Goal: Information Seeking & Learning: Check status

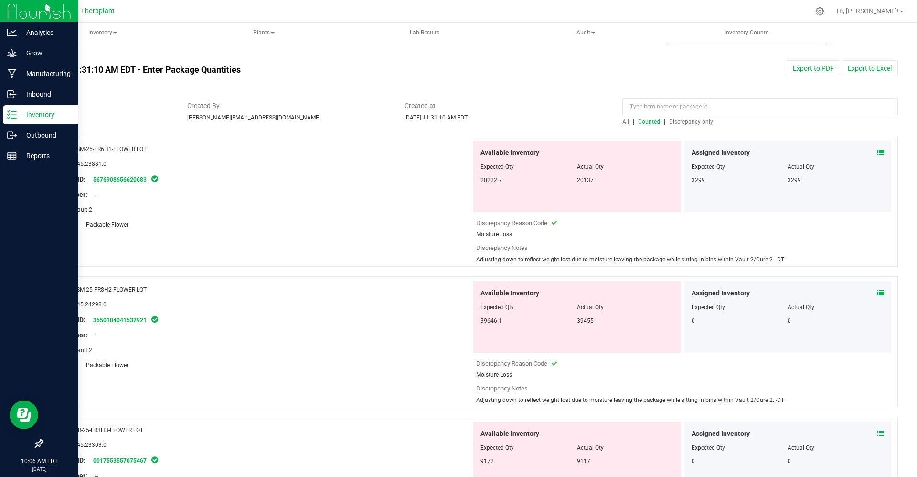
click at [31, 121] on div "Inventory" at bounding box center [41, 114] width 76 height 19
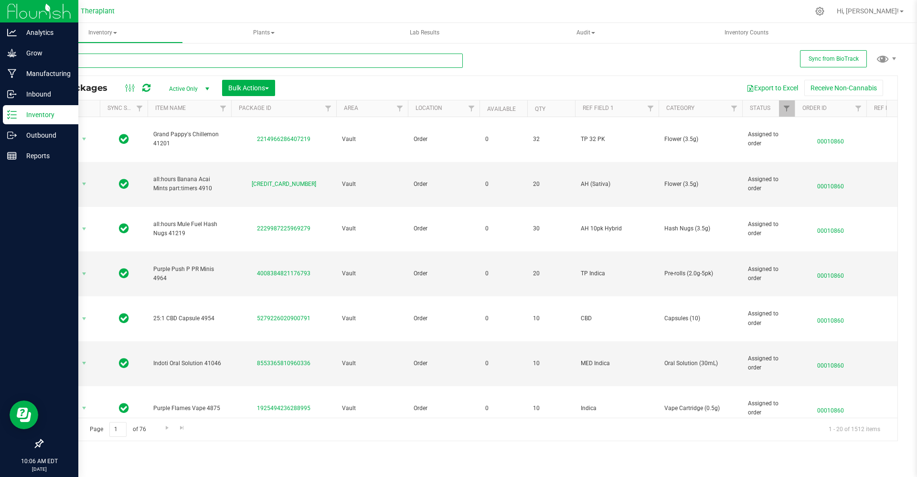
click at [203, 61] on input "text" at bounding box center [252, 61] width 421 height 14
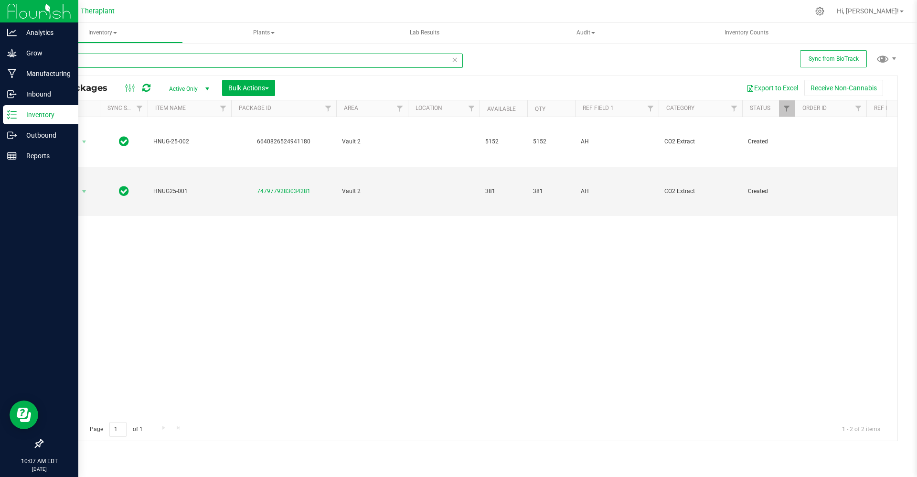
click at [239, 63] on input "HNUG" at bounding box center [252, 61] width 421 height 14
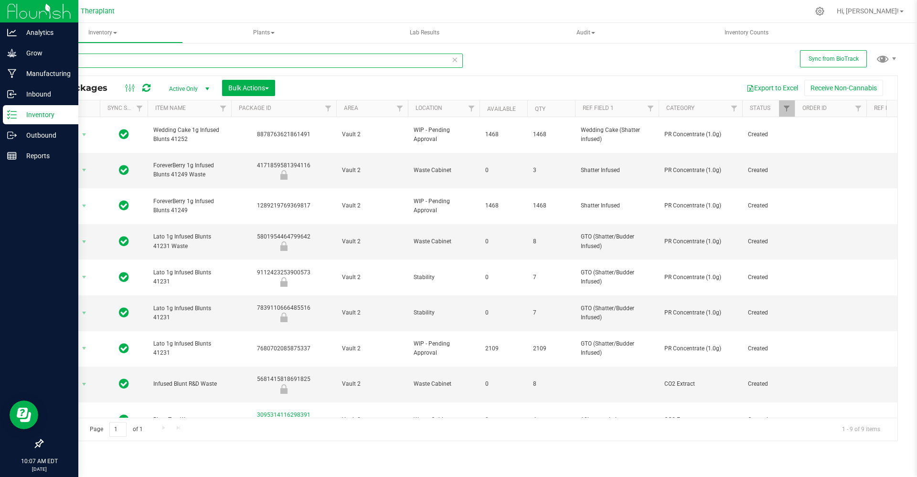
type input "blunt"
click at [38, 68] on p "Manufacturing" at bounding box center [45, 73] width 57 height 11
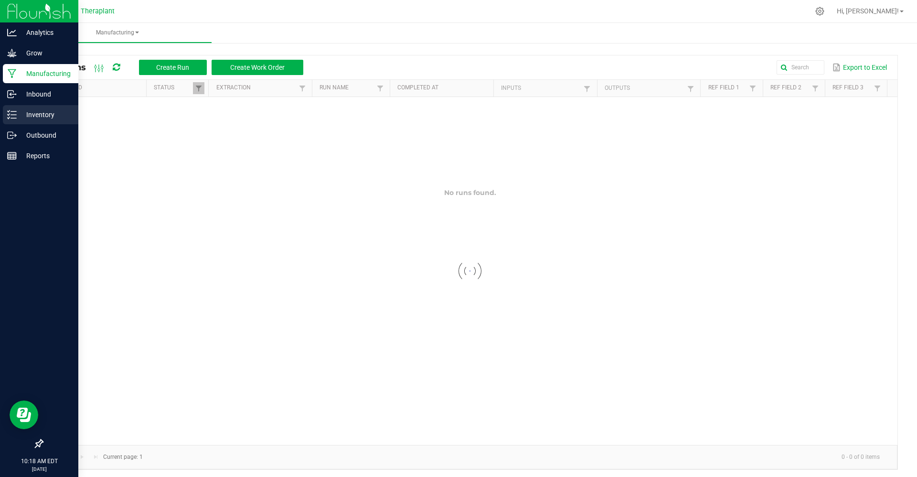
click at [39, 115] on p "Inventory" at bounding box center [45, 114] width 57 height 11
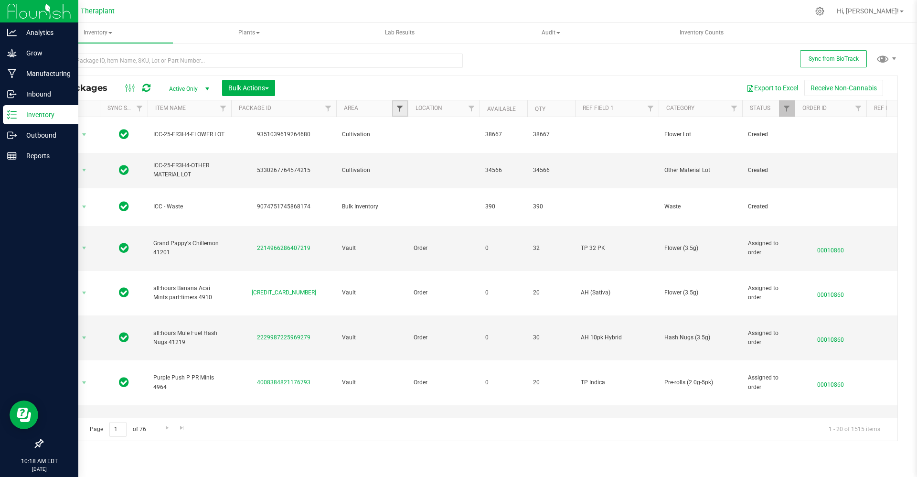
click at [397, 108] on span "Filter" at bounding box center [400, 109] width 8 height 8
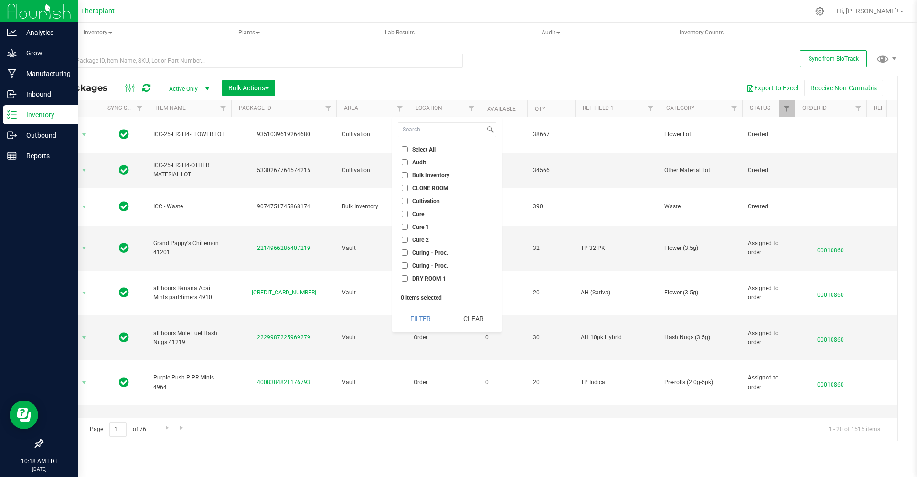
click at [406, 161] on input "Audit" at bounding box center [405, 162] width 6 height 6
checkbox input "true"
click at [409, 321] on button "Filter" at bounding box center [421, 318] width 46 height 21
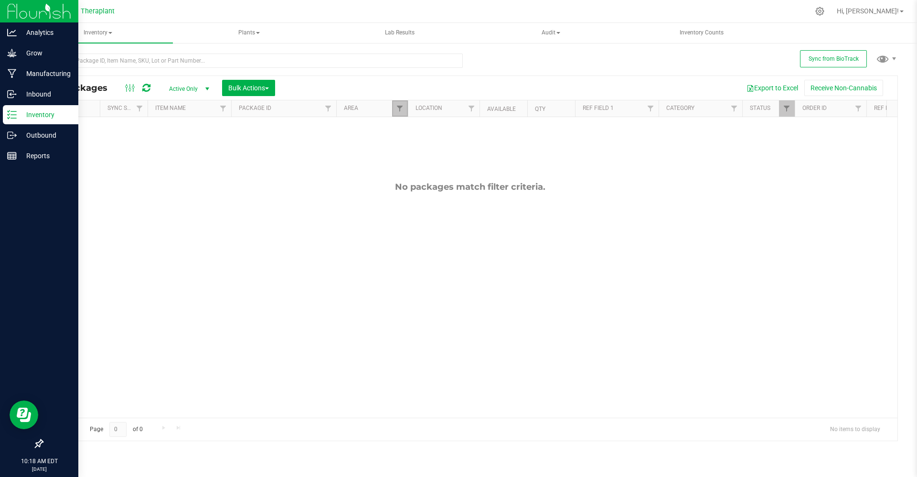
click at [401, 113] on link "Filter" at bounding box center [400, 108] width 16 height 16
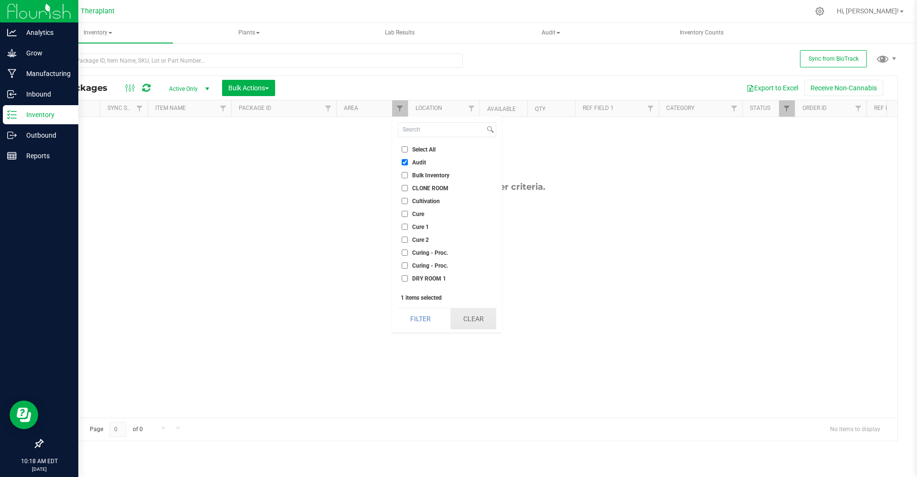
click at [462, 320] on button "Clear" at bounding box center [474, 318] width 46 height 21
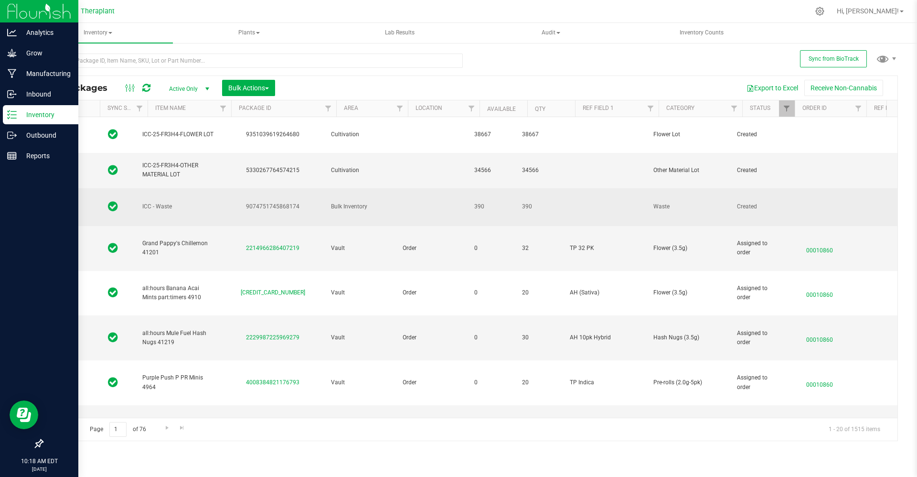
scroll to position [0, 14]
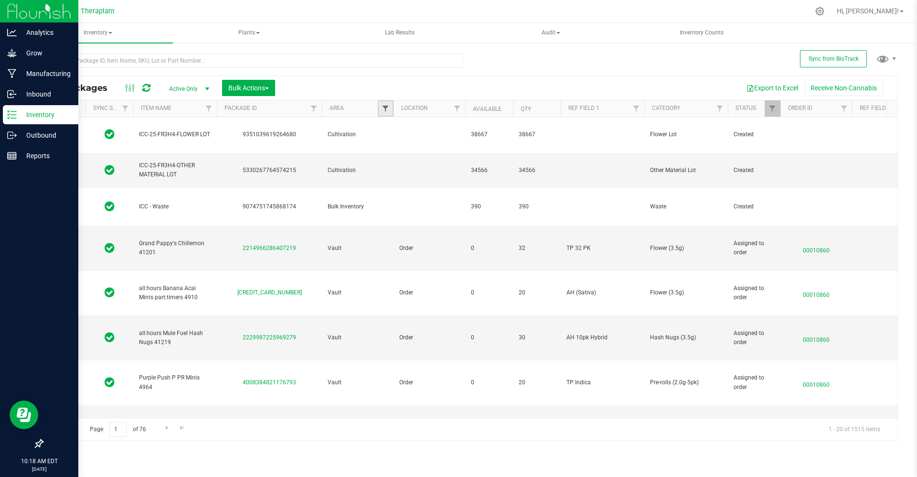
click at [388, 111] on span "Filter" at bounding box center [386, 109] width 8 height 8
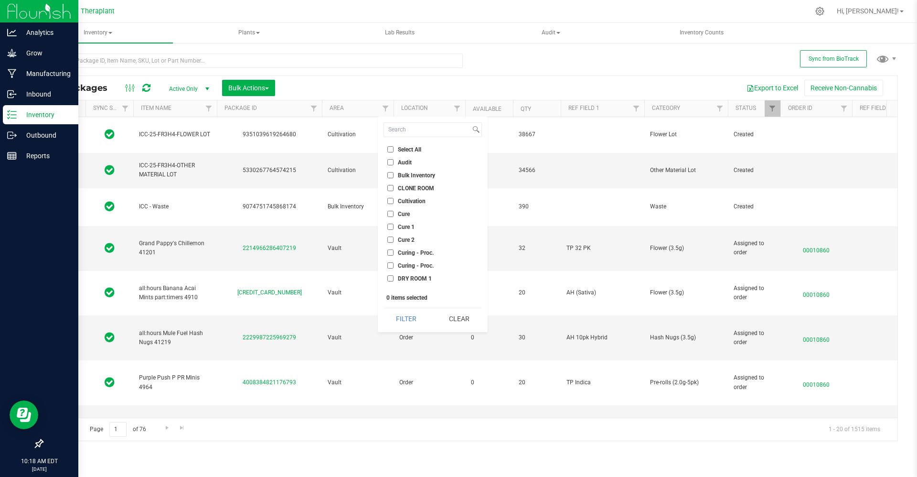
click at [406, 177] on span "Bulk Inventory" at bounding box center [416, 176] width 37 height 6
click at [394, 177] on input "Bulk Inventory" at bounding box center [391, 175] width 6 height 6
checkbox input "true"
click at [395, 326] on button "Filter" at bounding box center [407, 318] width 46 height 21
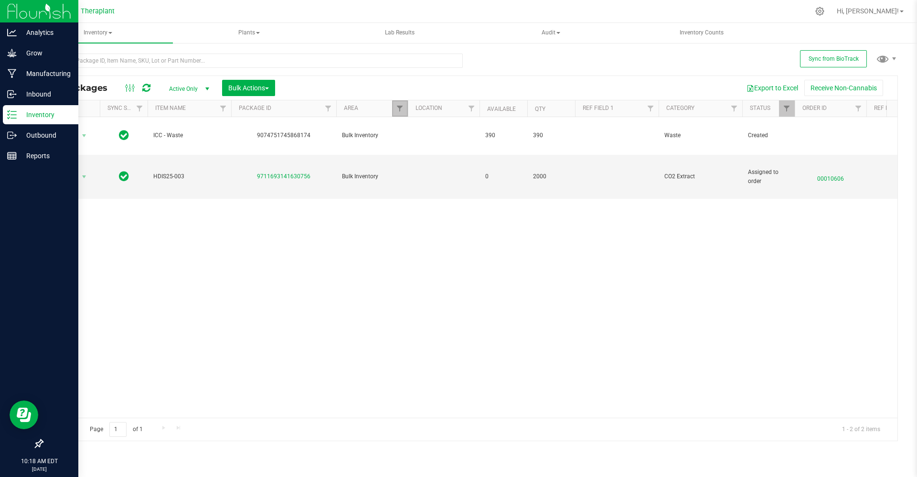
click at [403, 113] on link "Filter" at bounding box center [400, 108] width 16 height 16
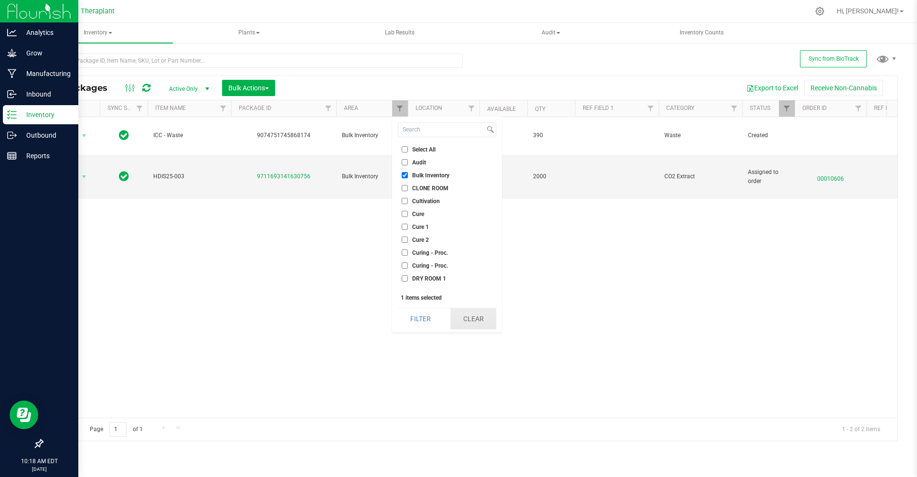
click at [466, 313] on button "Clear" at bounding box center [474, 318] width 46 height 21
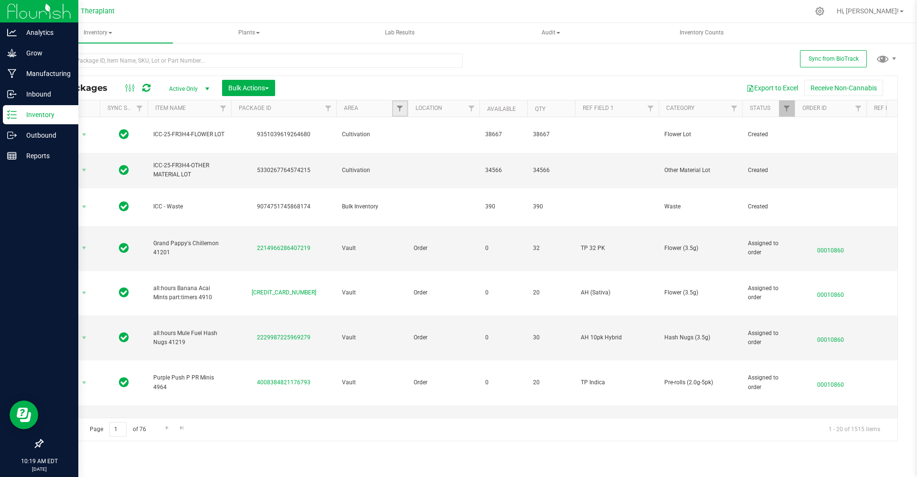
click at [405, 108] on link "Filter" at bounding box center [400, 108] width 16 height 16
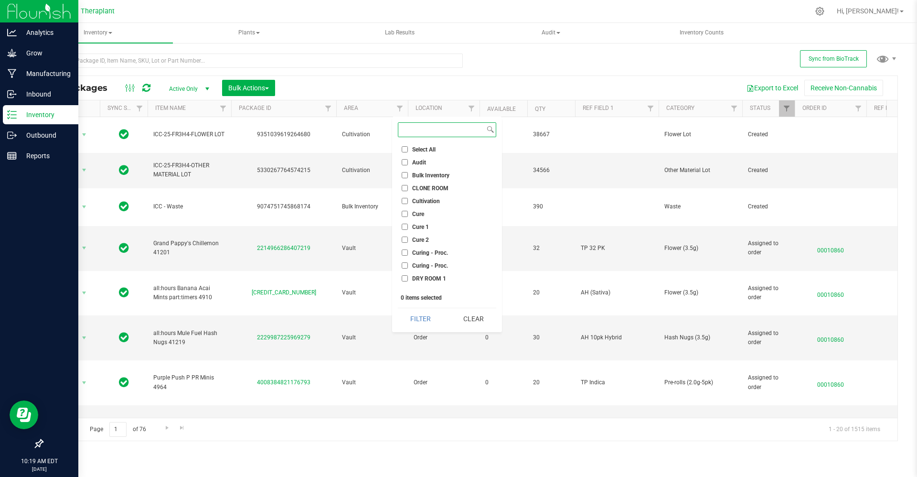
scroll to position [383, 0]
click at [402, 206] on input "Vault 2" at bounding box center [405, 205] width 6 height 6
checkbox input "true"
click at [418, 311] on button "Filter" at bounding box center [421, 318] width 46 height 21
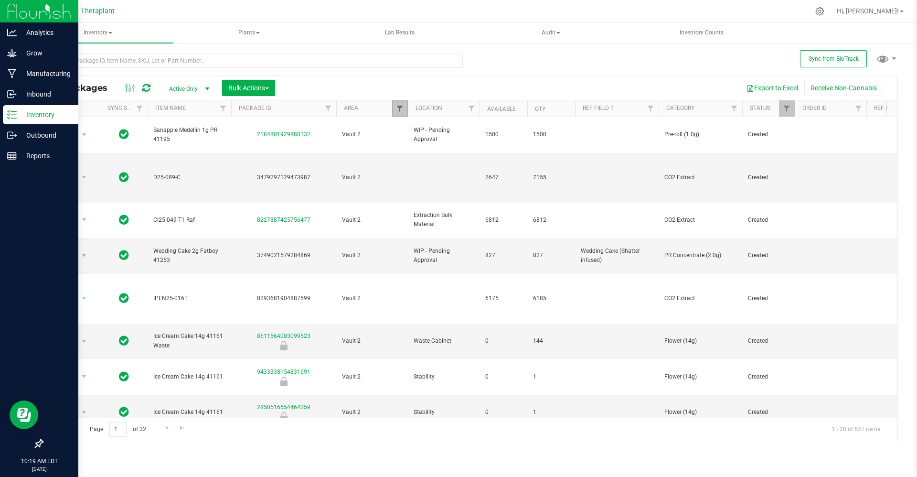
click at [399, 108] on span "Filter" at bounding box center [400, 109] width 8 height 8
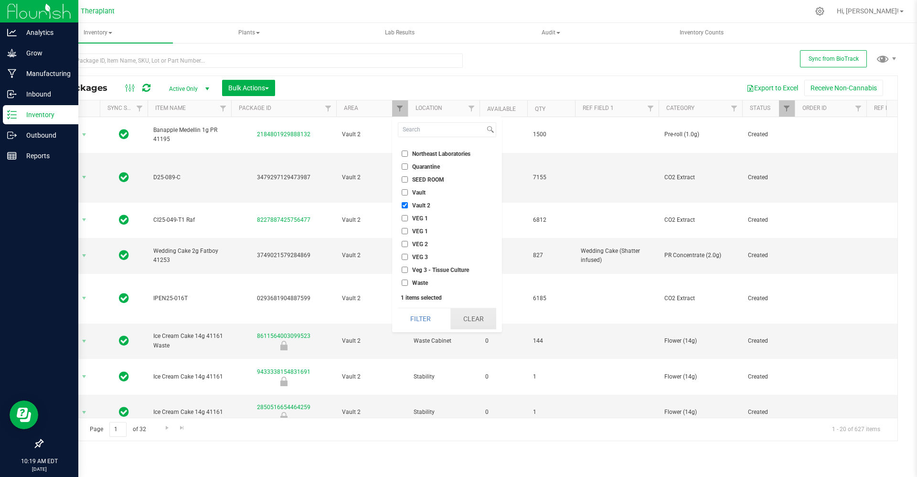
click at [456, 317] on button "Clear" at bounding box center [474, 318] width 46 height 21
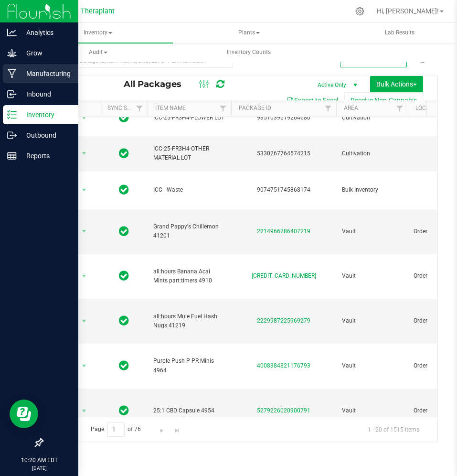
click at [20, 69] on p "Manufacturing" at bounding box center [45, 73] width 57 height 11
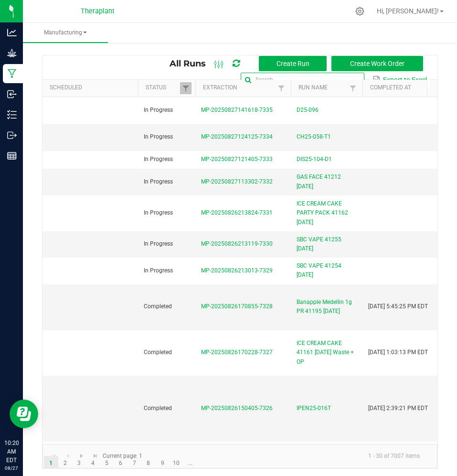
click at [334, 77] on input "text" at bounding box center [302, 80] width 123 height 14
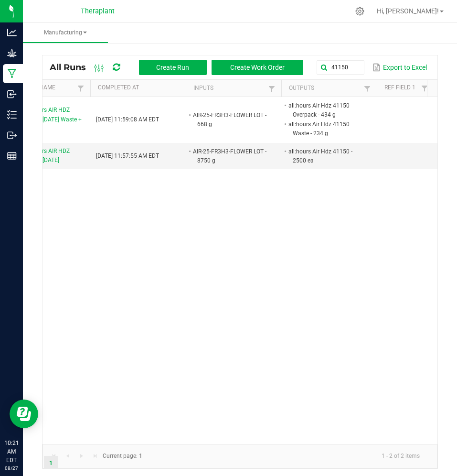
click at [359, 242] on div "Completed MP-20250717155826-7064 all:hours AIR HDZ 41150 [DATE] Waste + OP [DAT…" at bounding box center [240, 270] width 395 height 347
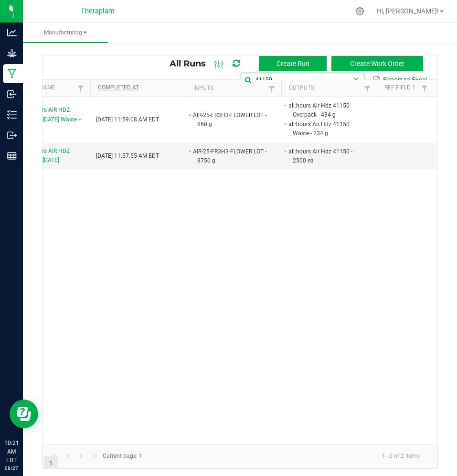
drag, startPoint x: 337, startPoint y: 75, endPoint x: 120, endPoint y: 85, distance: 216.7
click at [120, 85] on kendo-grid "All Runs Create Run Create Work Order 41150 Export to Excel Scheduled Status Ex…" at bounding box center [240, 262] width 396 height 414
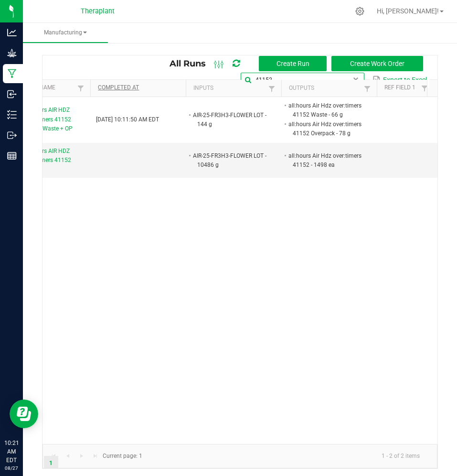
drag, startPoint x: 346, startPoint y: 75, endPoint x: 151, endPoint y: 87, distance: 195.4
click at [151, 87] on kendo-grid "All Runs Create Run Create Work Order 41152 Export to Excel Scheduled Status Ex…" at bounding box center [240, 262] width 396 height 414
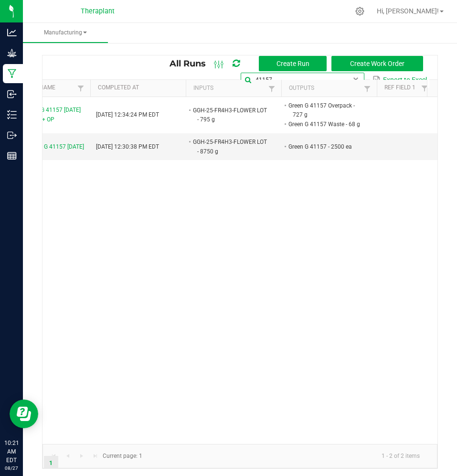
type input "41157"
click at [230, 93] on kendo-grid "All Runs Create Run Create Work Order Export to Excel Scheduled Status Extracti…" at bounding box center [240, 262] width 396 height 414
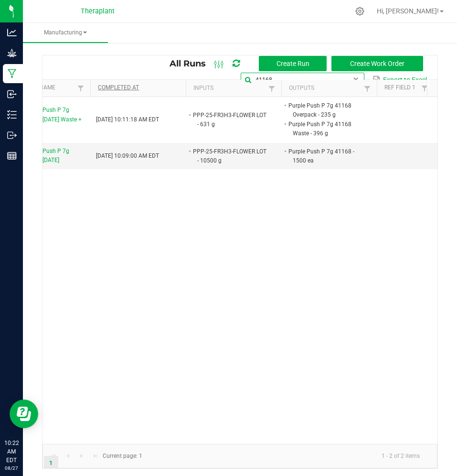
drag, startPoint x: 335, startPoint y: 77, endPoint x: 173, endPoint y: 85, distance: 162.2
click at [173, 85] on kendo-grid "All Runs Create Run Create Work Order 41168 Export to Excel Scheduled Status Ex…" at bounding box center [240, 262] width 396 height 414
type input "41156"
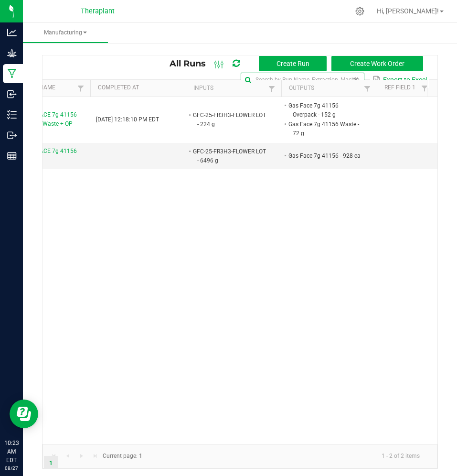
click at [190, 82] on kendo-grid "All Runs Create Run Create Work Order Export to Excel Scheduled Status Extracti…" at bounding box center [240, 262] width 396 height 414
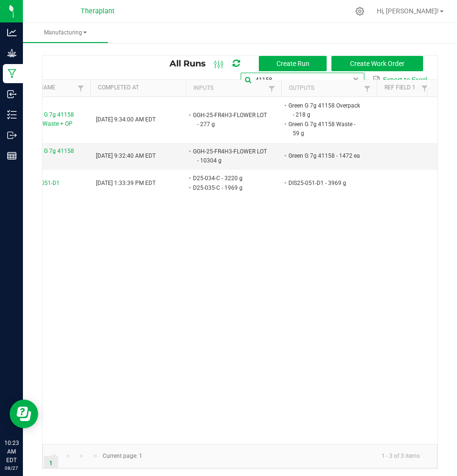
type input "41158"
click at [337, 76] on input "41158" at bounding box center [302, 80] width 123 height 14
click at [352, 77] on span at bounding box center [356, 80] width 8 height 8
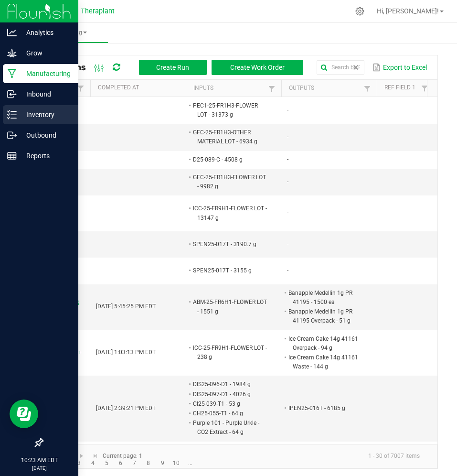
click at [15, 119] on div "Inventory" at bounding box center [41, 114] width 76 height 19
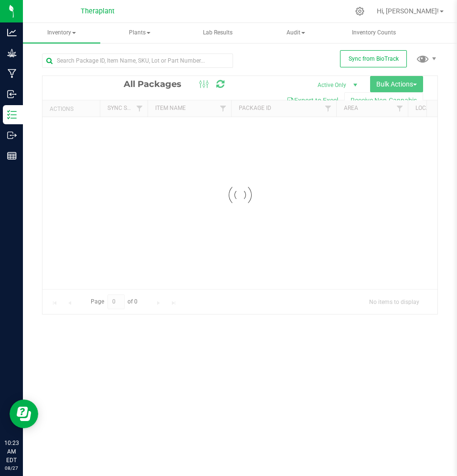
click at [162, 52] on div at bounding box center [141, 60] width 198 height 31
click at [160, 59] on input "text" at bounding box center [137, 61] width 191 height 14
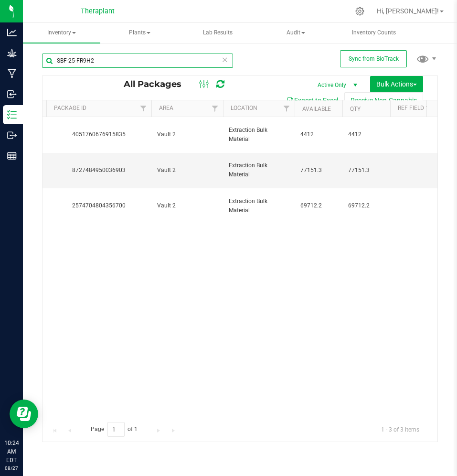
scroll to position [0, 190]
type input "SBF-25-FR9H2"
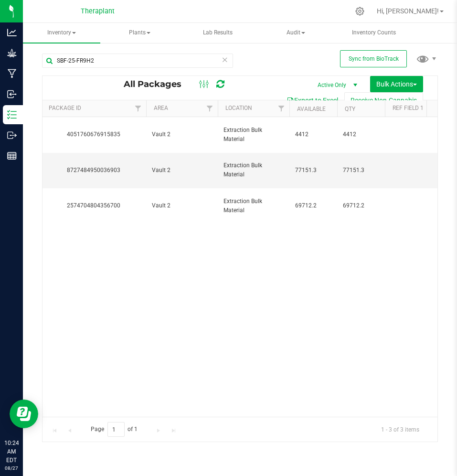
click at [301, 276] on div "Action Action Adjust qty Create package Edit attributes Global inventory Locate…" at bounding box center [240, 267] width 395 height 300
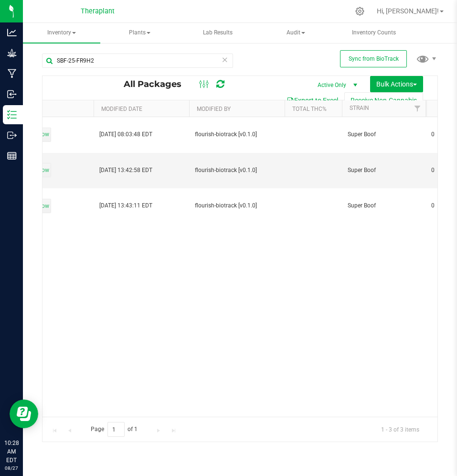
scroll to position [0, 0]
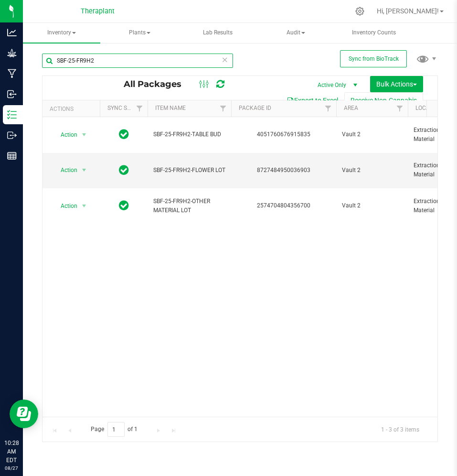
click at [169, 64] on input "SBF-25-FR9H2" at bounding box center [137, 61] width 191 height 14
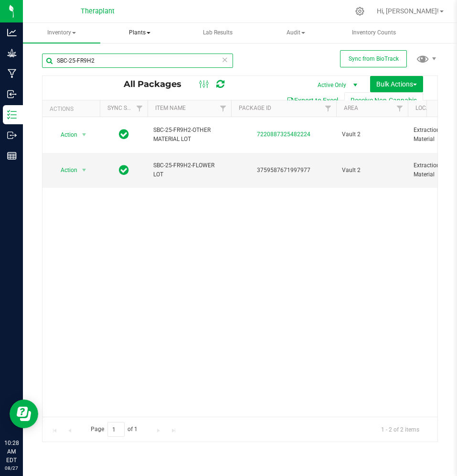
type input "SBC-25-FR9H2"
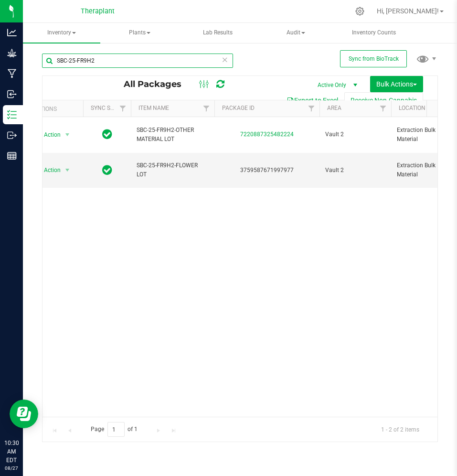
scroll to position [0, 20]
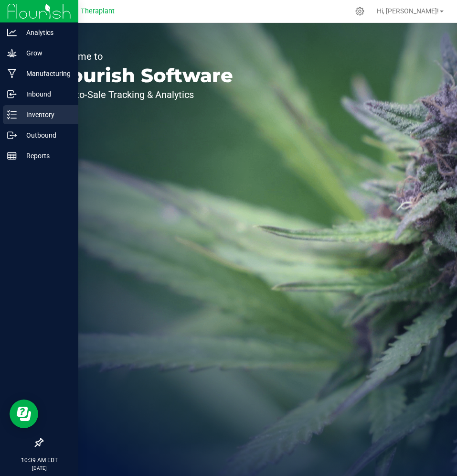
click at [14, 115] on line at bounding box center [13, 115] width 5 height 0
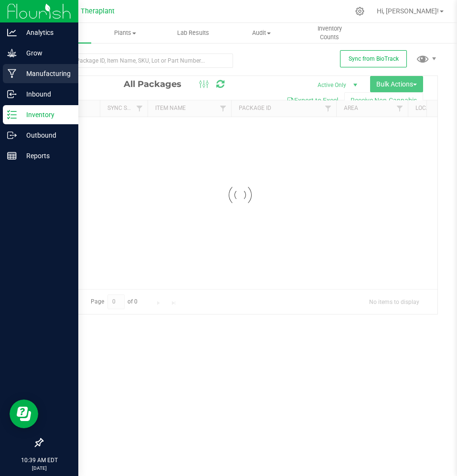
click at [29, 69] on p "Manufacturing" at bounding box center [45, 73] width 57 height 11
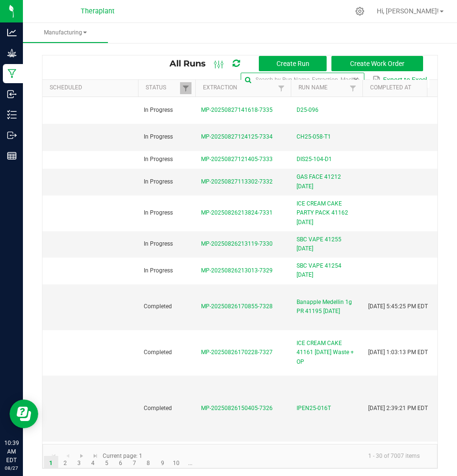
click at [341, 79] on global-search-input-ngx at bounding box center [302, 79] width 123 height 7
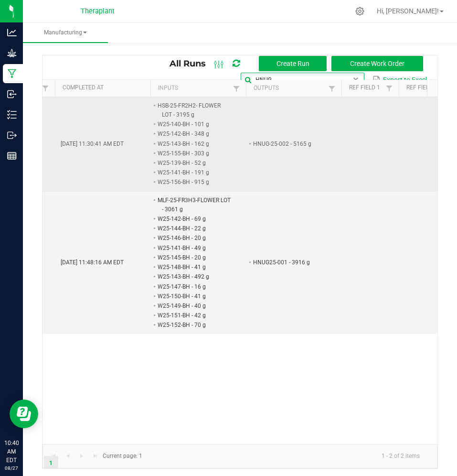
scroll to position [0, 70]
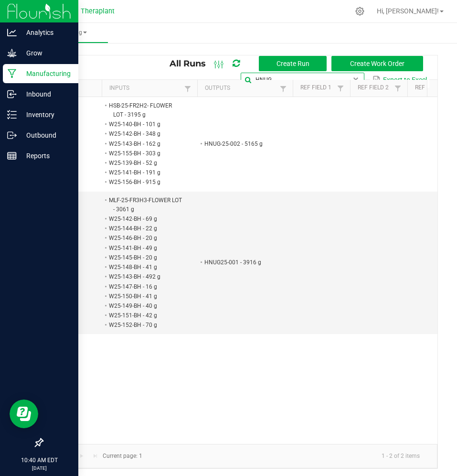
type input "HNUG"
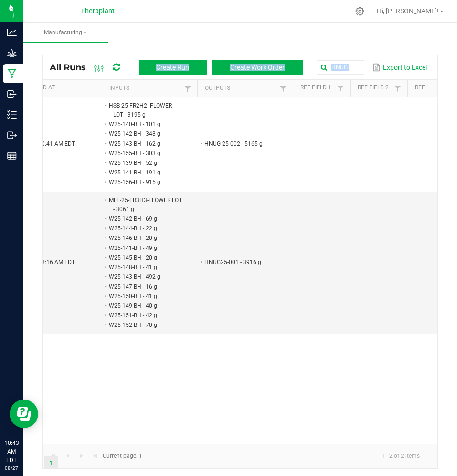
drag, startPoint x: 233, startPoint y: 55, endPoint x: 27, endPoint y: 95, distance: 209.7
click at [27, 95] on div "All Runs Create Run Create Work Order HNUG Export to Excel Scheduled Status Ext…" at bounding box center [240, 260] width 434 height 438
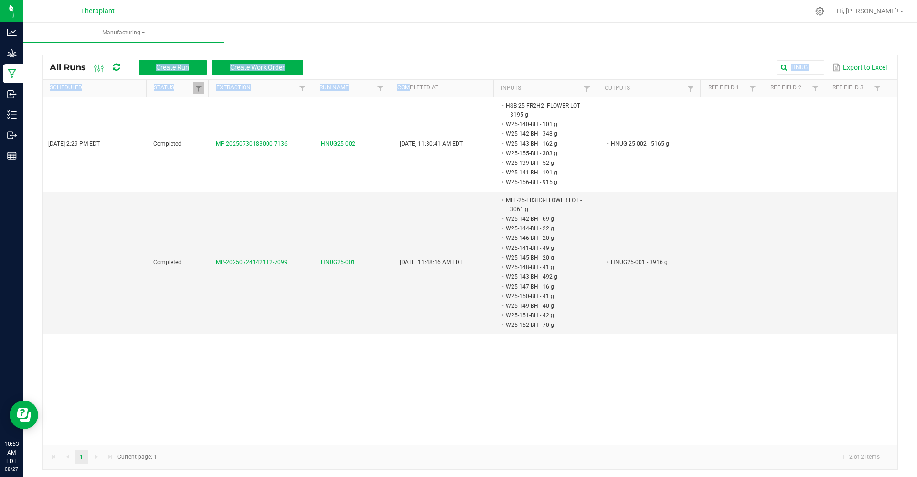
scroll to position [0, 0]
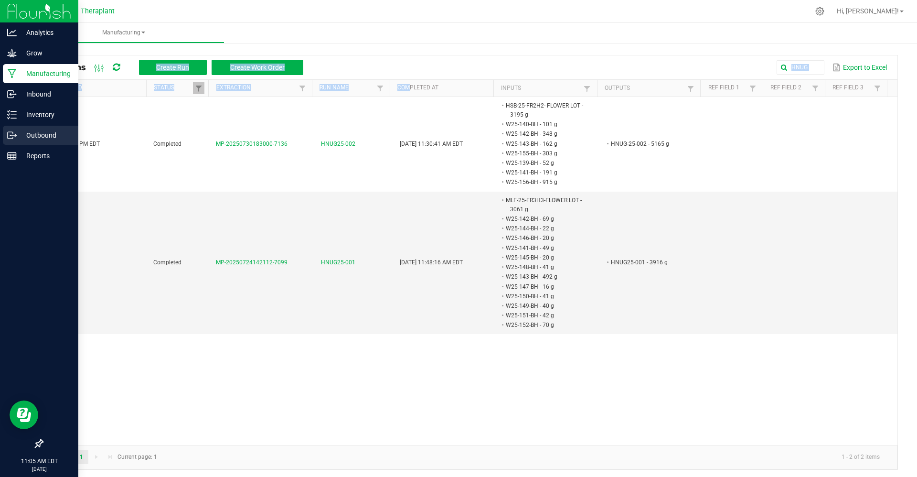
click at [19, 135] on p "Outbound" at bounding box center [45, 134] width 57 height 11
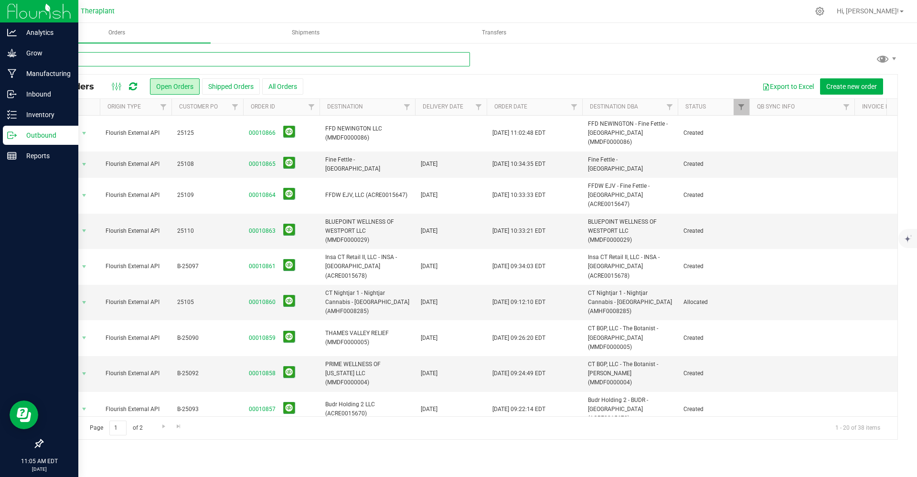
click at [216, 58] on input "text" at bounding box center [256, 59] width 428 height 14
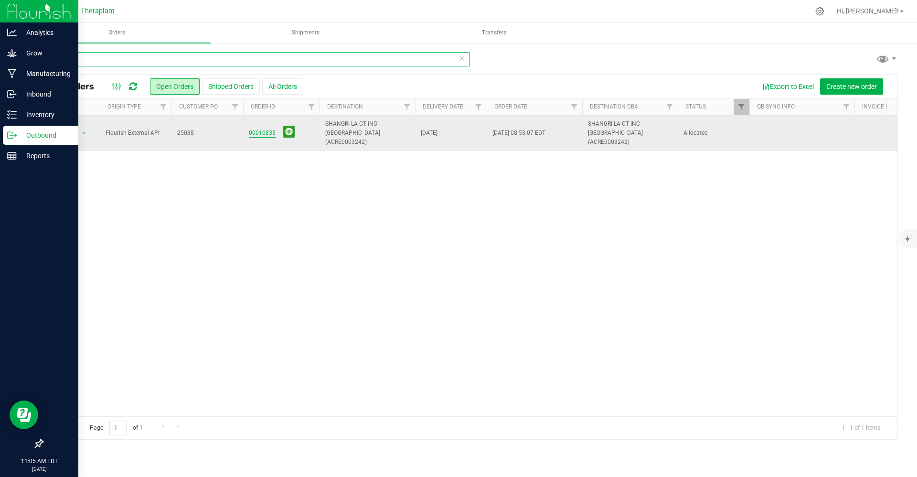
type input "10833"
click at [262, 129] on link "00010833" at bounding box center [262, 133] width 27 height 9
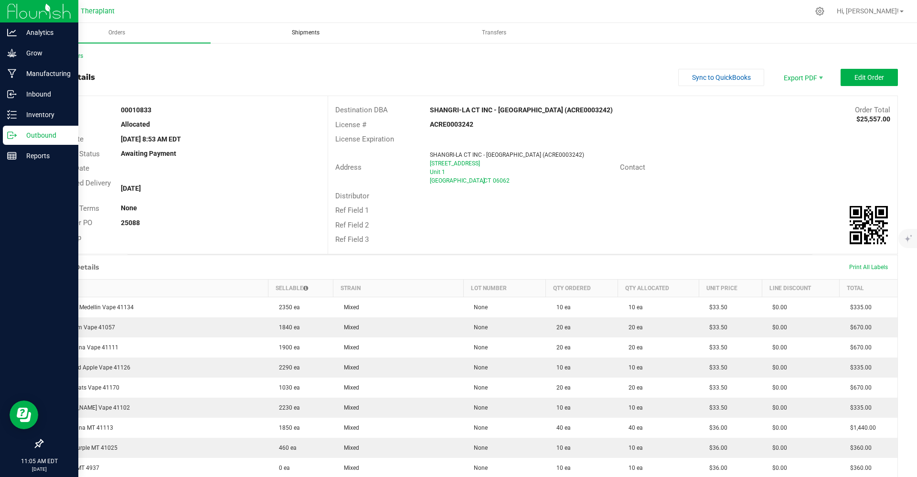
click at [308, 36] on span "Shipments" at bounding box center [306, 33] width 54 height 8
click at [457, 76] on span "Edit Order" at bounding box center [870, 78] width 30 height 8
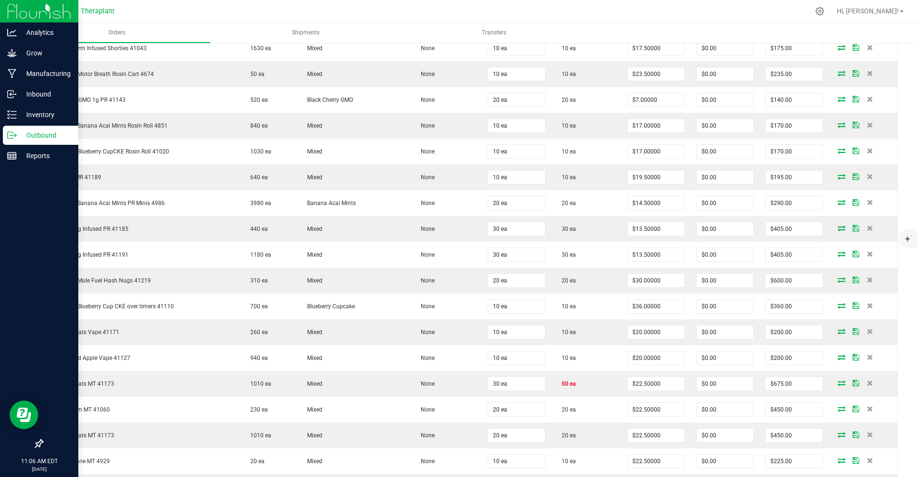
scroll to position [1435, 0]
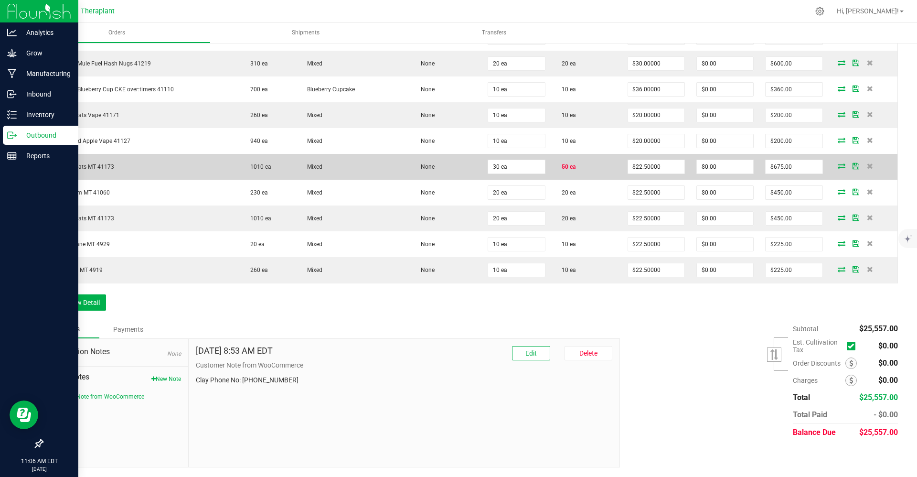
click at [457, 169] on span "50 ea" at bounding box center [566, 166] width 19 height 7
drag, startPoint x: 572, startPoint y: 167, endPoint x: 560, endPoint y: 166, distance: 12.9
click at [457, 166] on td "50 ea" at bounding box center [586, 167] width 71 height 26
drag, startPoint x: 115, startPoint y: 168, endPoint x: 54, endPoint y: 171, distance: 61.2
click at [54, 171] on td "Meat Sweats MT 41173" at bounding box center [141, 167] width 197 height 26
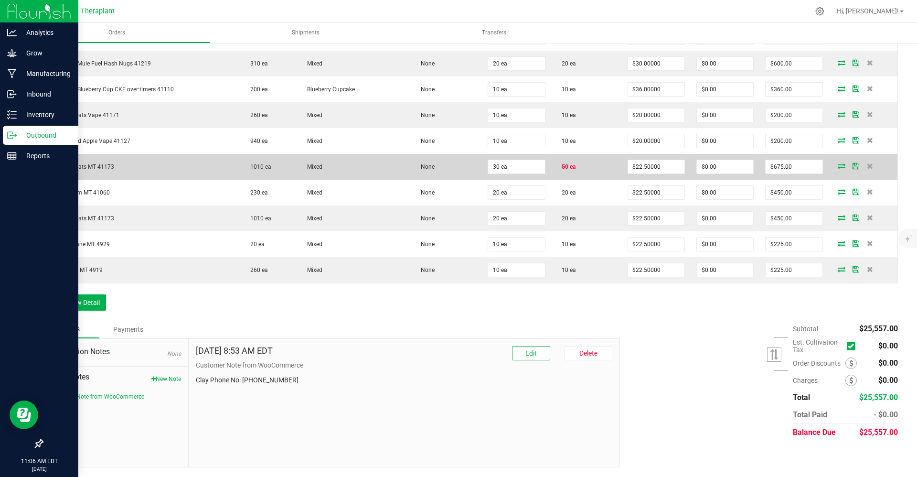
copy span "Meat Sweats MT 41173"
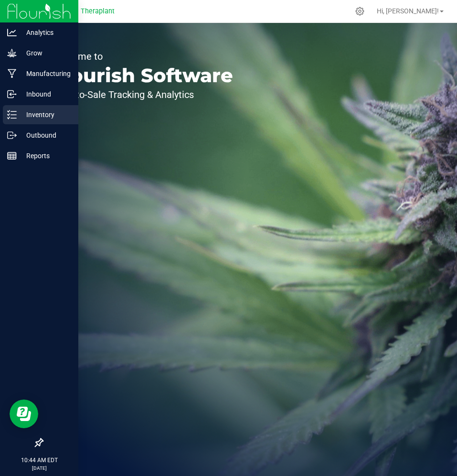
click at [17, 110] on p "Inventory" at bounding box center [45, 114] width 57 height 11
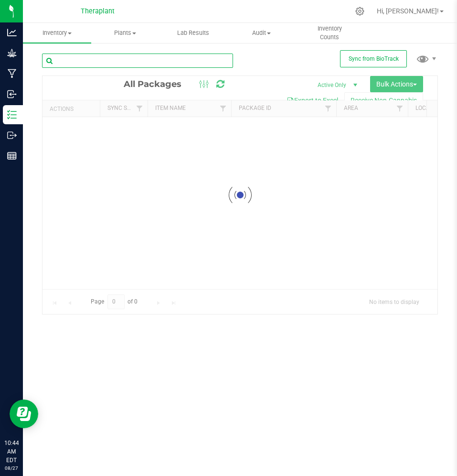
click at [107, 65] on input "text" at bounding box center [137, 61] width 191 height 14
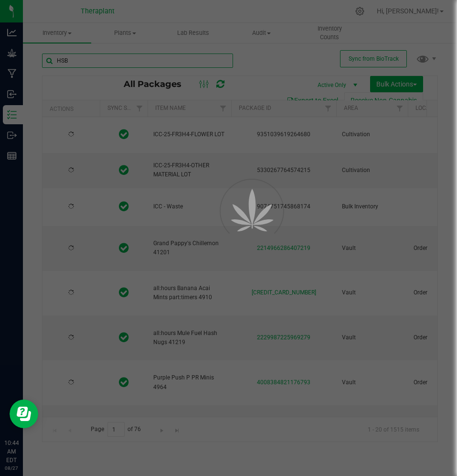
type input "HSB-"
type input "[DATE]"
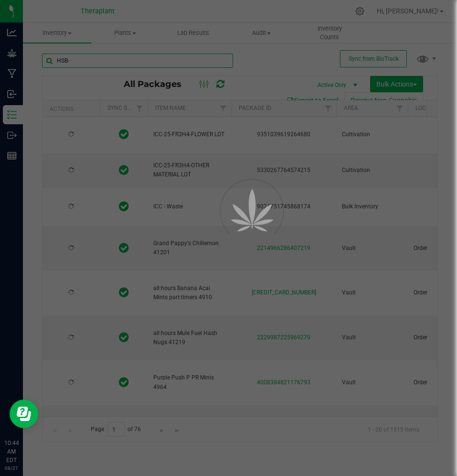
type input "[DATE]"
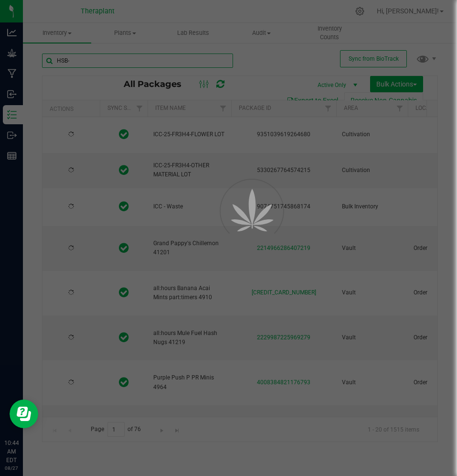
type input "[DATE]"
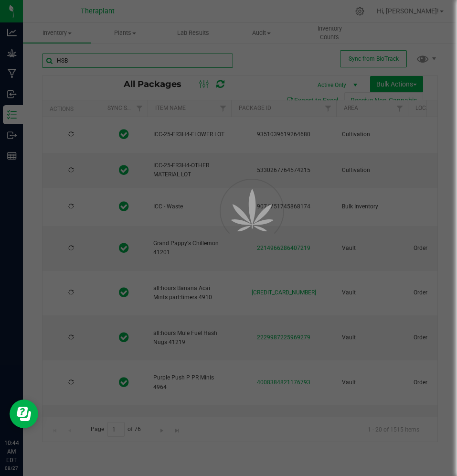
type input "[DATE]"
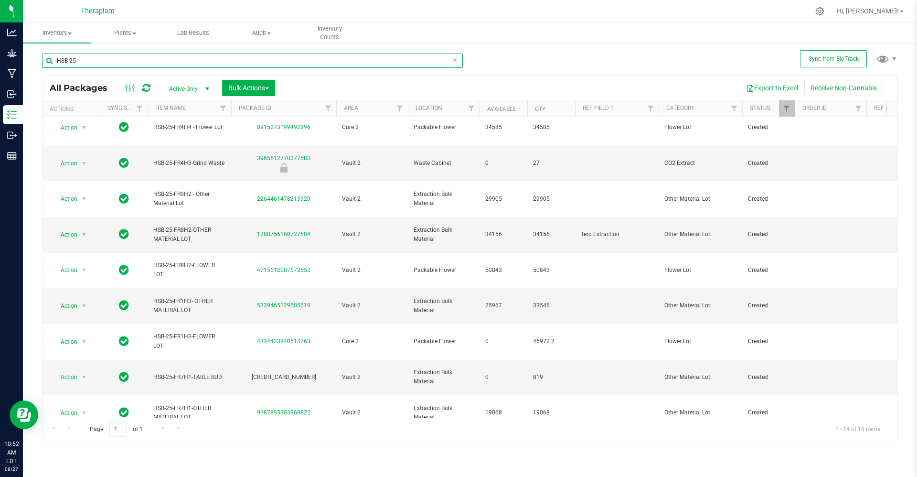
scroll to position [77, 0]
click at [315, 66] on input "HSB-25" at bounding box center [252, 61] width 421 height 14
click at [314, 66] on input "HSB-25" at bounding box center [252, 61] width 421 height 14
paste input "Meat Sweats MT 41173"
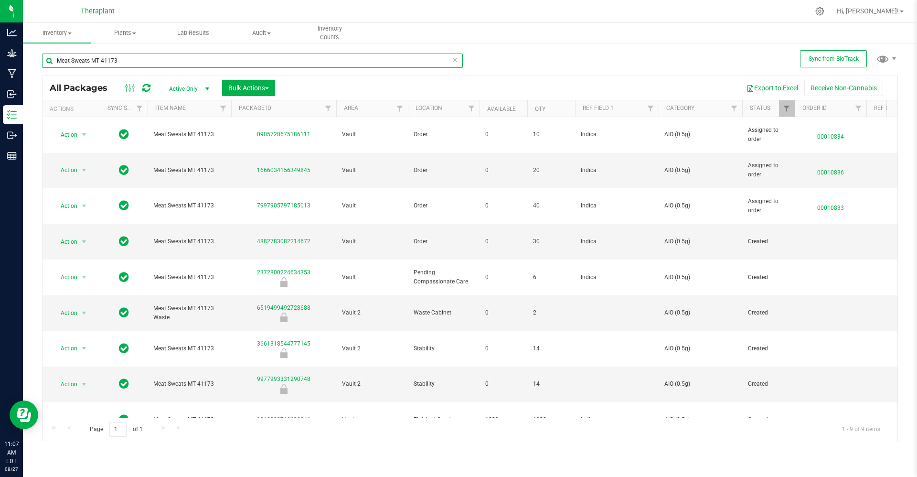
type input "Meat Sweats MT 41173"
